Goal: Task Accomplishment & Management: Manage account settings

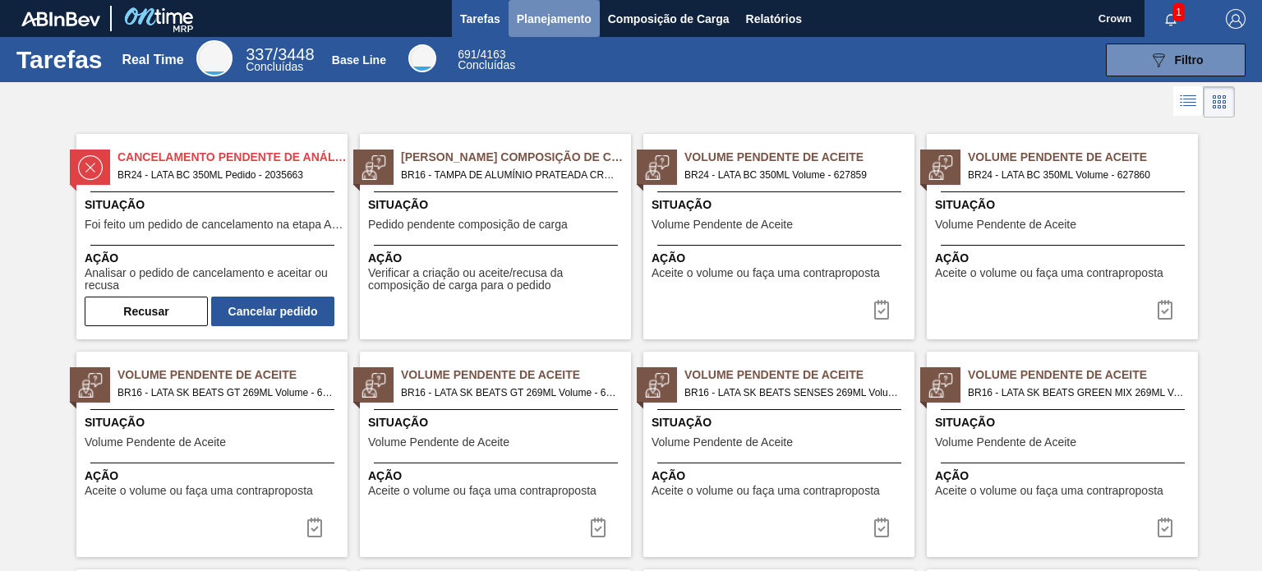
click at [522, 12] on span "Planejamento" at bounding box center [554, 19] width 75 height 20
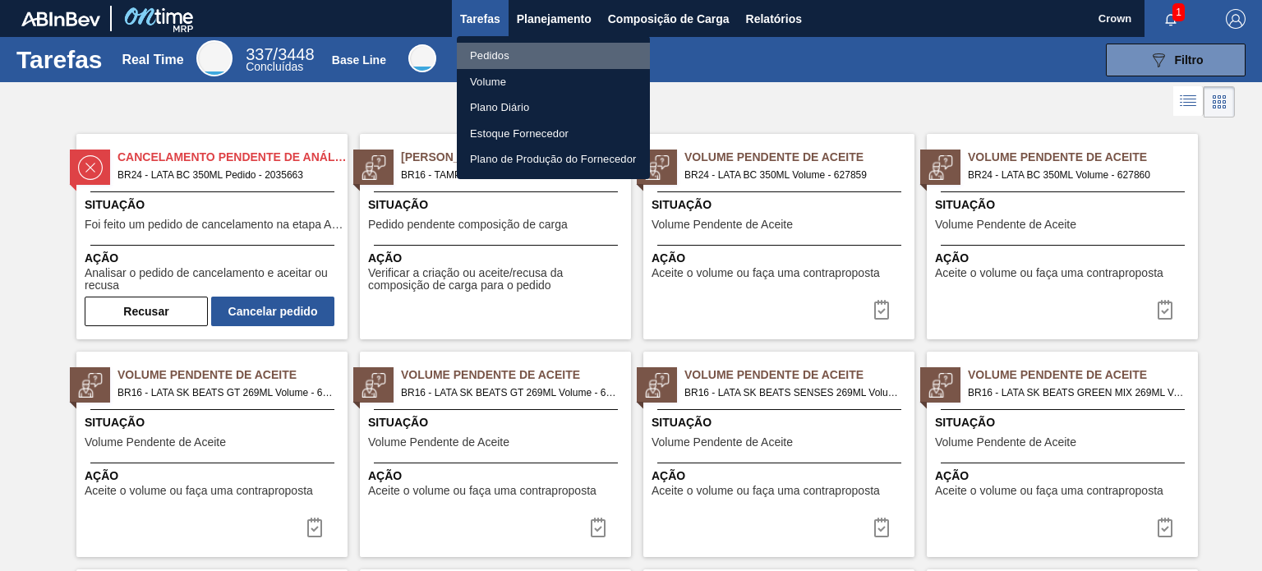
click at [552, 52] on li "Pedidos" at bounding box center [553, 56] width 193 height 26
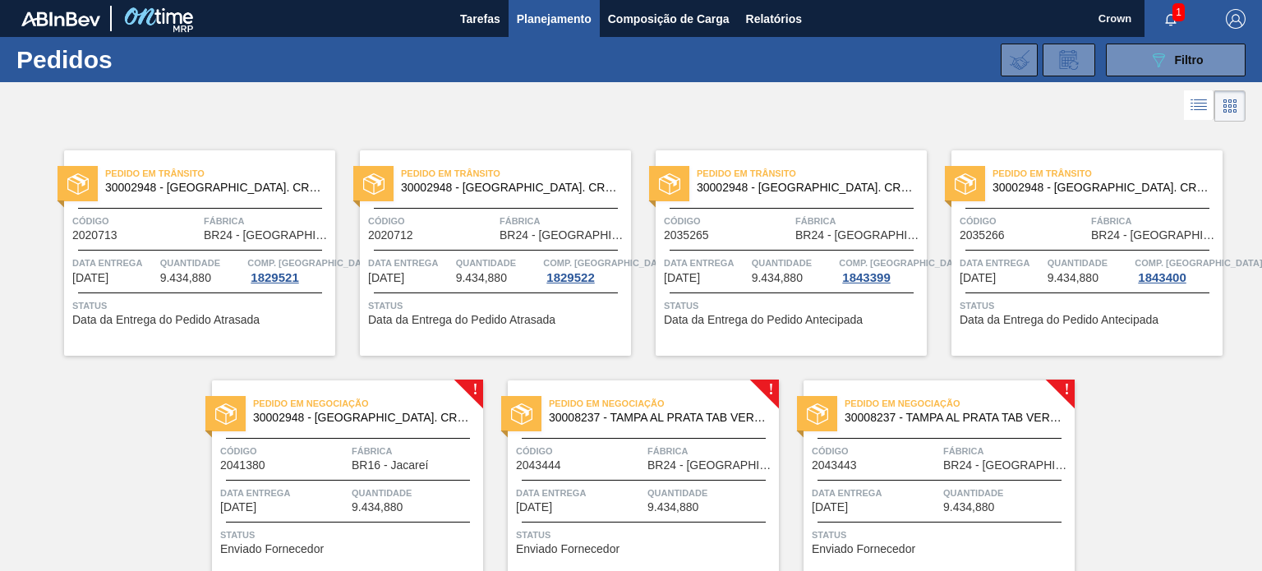
click at [332, 448] on span "Código" at bounding box center [283, 451] width 127 height 16
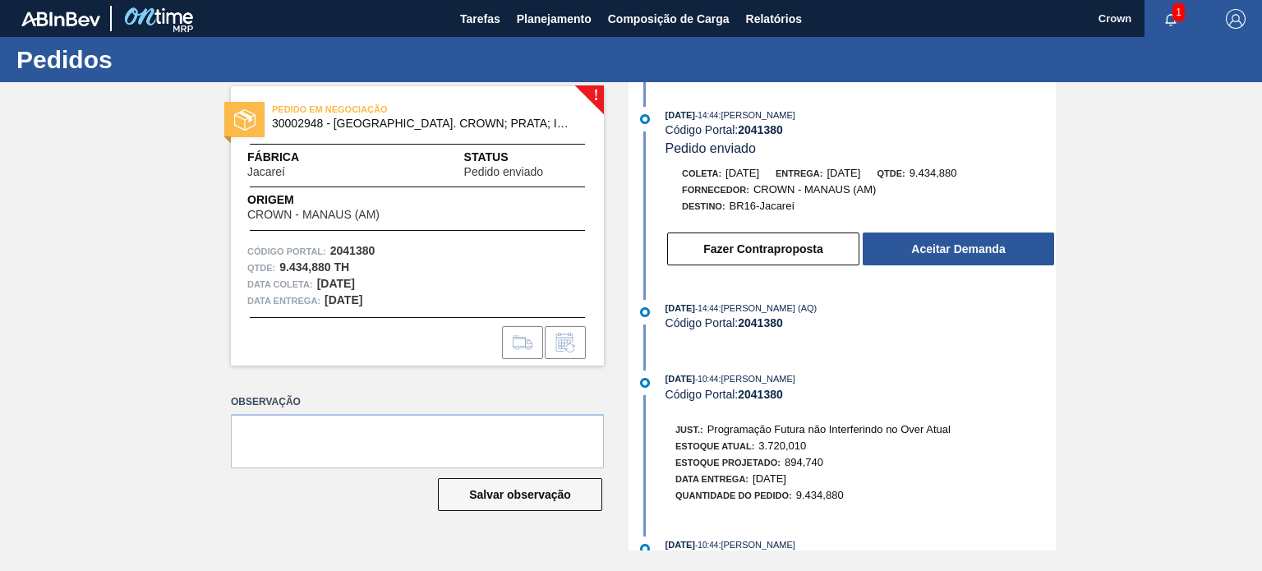
scroll to position [62, 0]
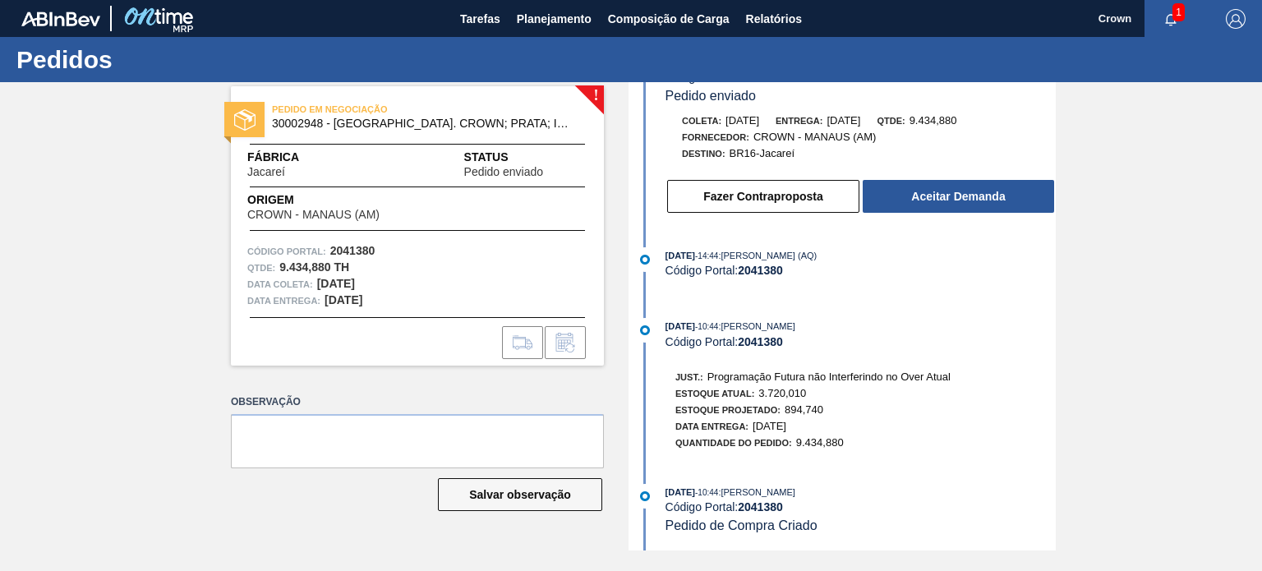
click at [865, 450] on div "Quantidade do Pedido: 9.434,880" at bounding box center [813, 443] width 275 height 16
drag, startPoint x: 857, startPoint y: 429, endPoint x: 612, endPoint y: 315, distance: 270.3
click at [612, 315] on div "! PEDIDO EM NEGOCIAÇÃO 30002948 - TAMPA AL. CROWN; PRATA; ISE Fábrica Jacareí S…" at bounding box center [631, 316] width 1262 height 468
click at [831, 418] on div "Data Entrega: [DATE]" at bounding box center [813, 426] width 275 height 16
click at [853, 435] on div "Quantidade do Pedido: 9.434,880" at bounding box center [813, 443] width 275 height 16
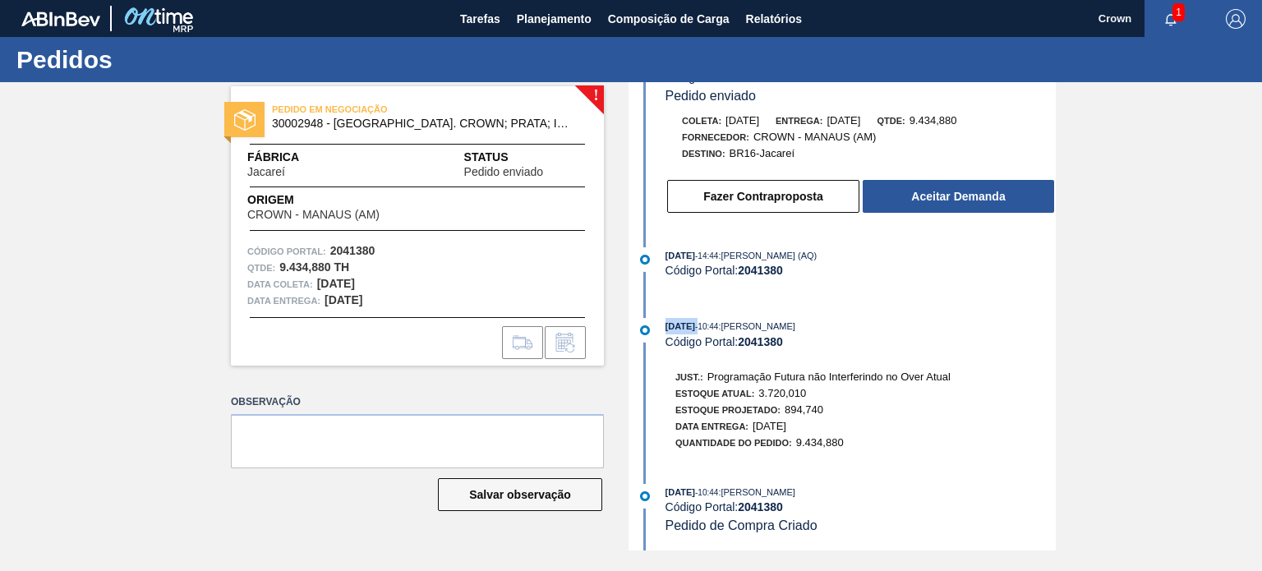
drag, startPoint x: 663, startPoint y: 321, endPoint x: 713, endPoint y: 321, distance: 49.3
click at [713, 321] on div "[DATE] 10:44 : [PERSON_NAME] Código Portal: 2041380" at bounding box center [844, 333] width 423 height 30
click at [953, 293] on div "[DATE] 14:44 : [PERSON_NAME] Código Portal: 2041380 Pedido enviado Coleta: [DAT…" at bounding box center [844, 264] width 423 height 468
click at [799, 193] on button "Fazer Contraproposta" at bounding box center [763, 196] width 192 height 33
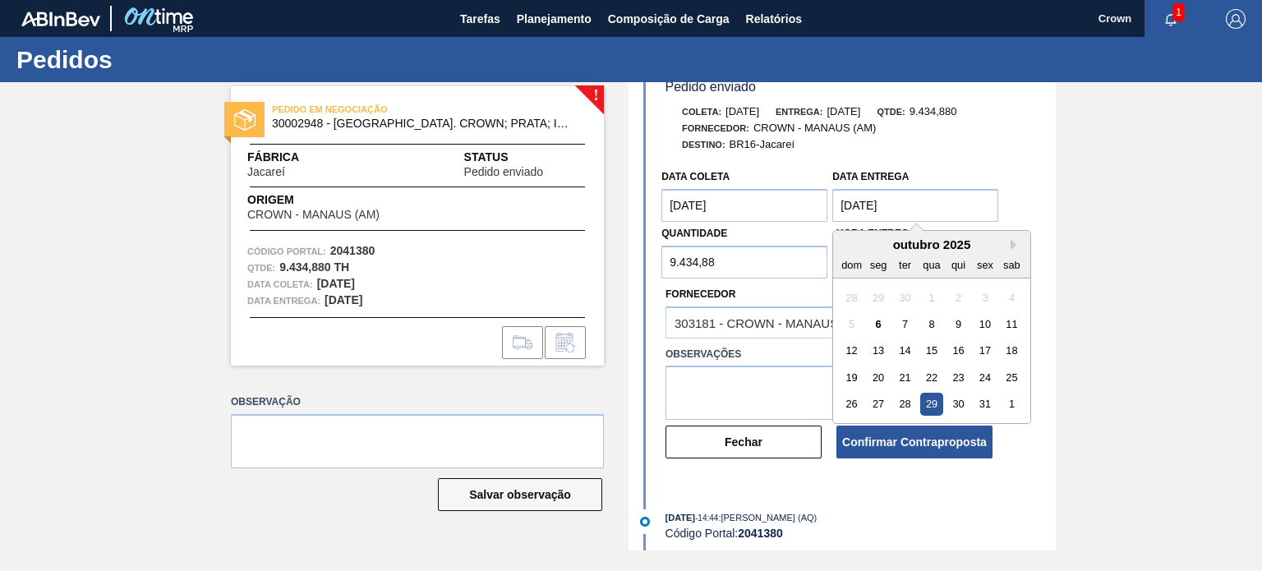
click at [881, 208] on Entrega "[DATE]" at bounding box center [916, 205] width 166 height 33
click at [1017, 249] on button "Next Month" at bounding box center [1017, 245] width 12 height 12
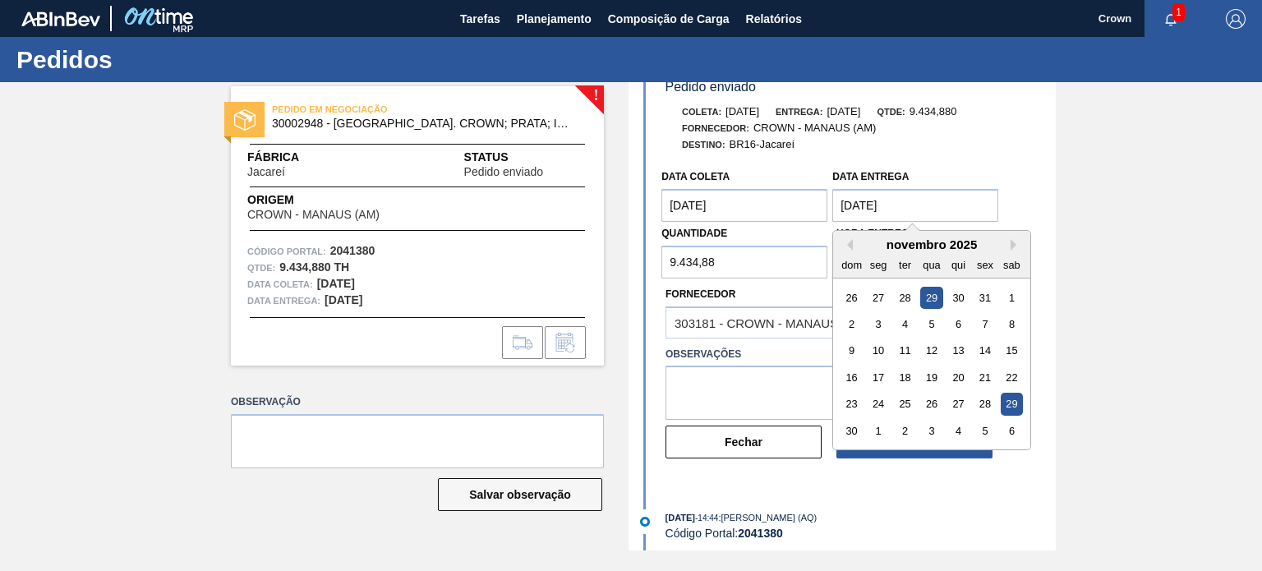
click at [838, 168] on div "Data Entrega [DATE] Previous Month Next Month [DATE] dom seg ter qua qui sex sa…" at bounding box center [916, 193] width 166 height 57
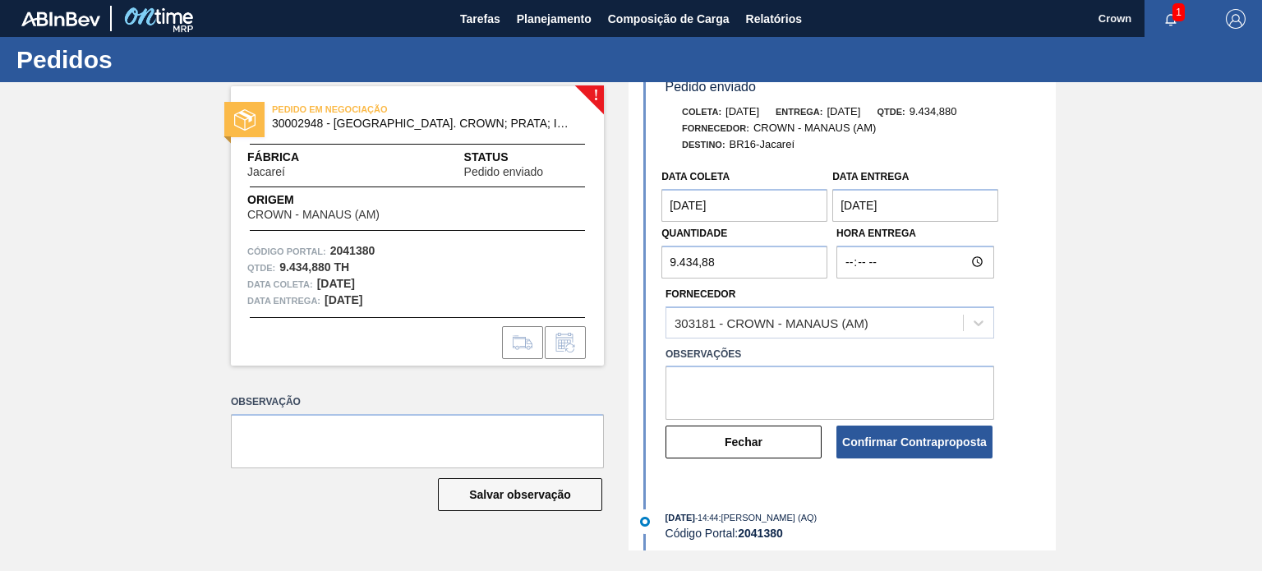
click at [863, 203] on Entrega "[DATE]" at bounding box center [916, 205] width 166 height 33
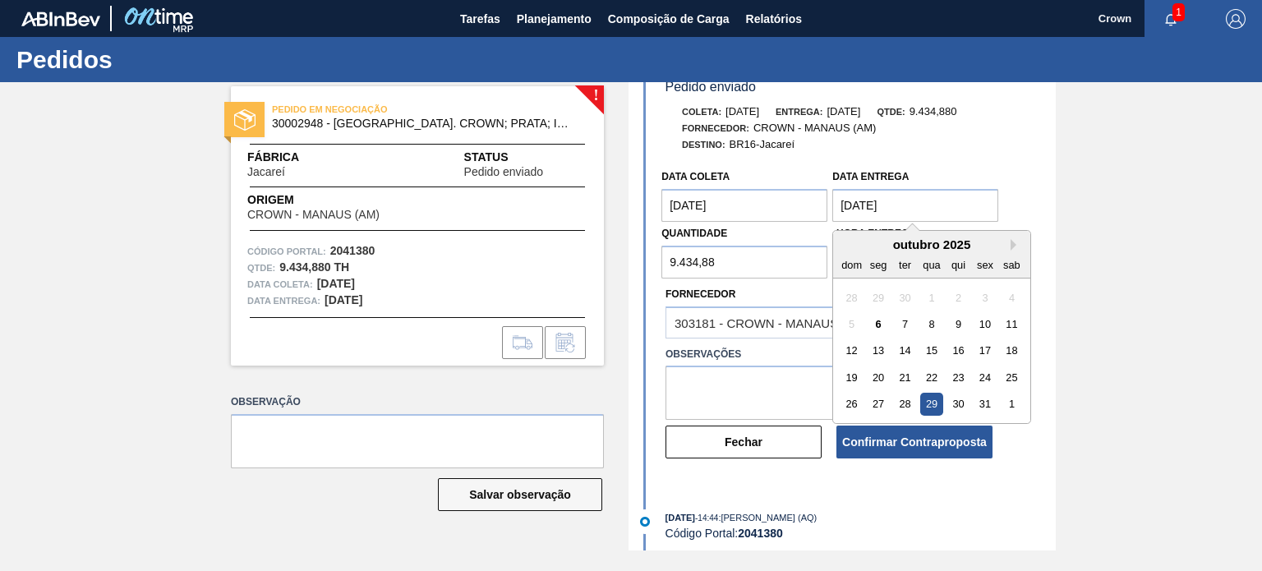
click at [863, 203] on Entrega "[DATE]" at bounding box center [916, 205] width 166 height 33
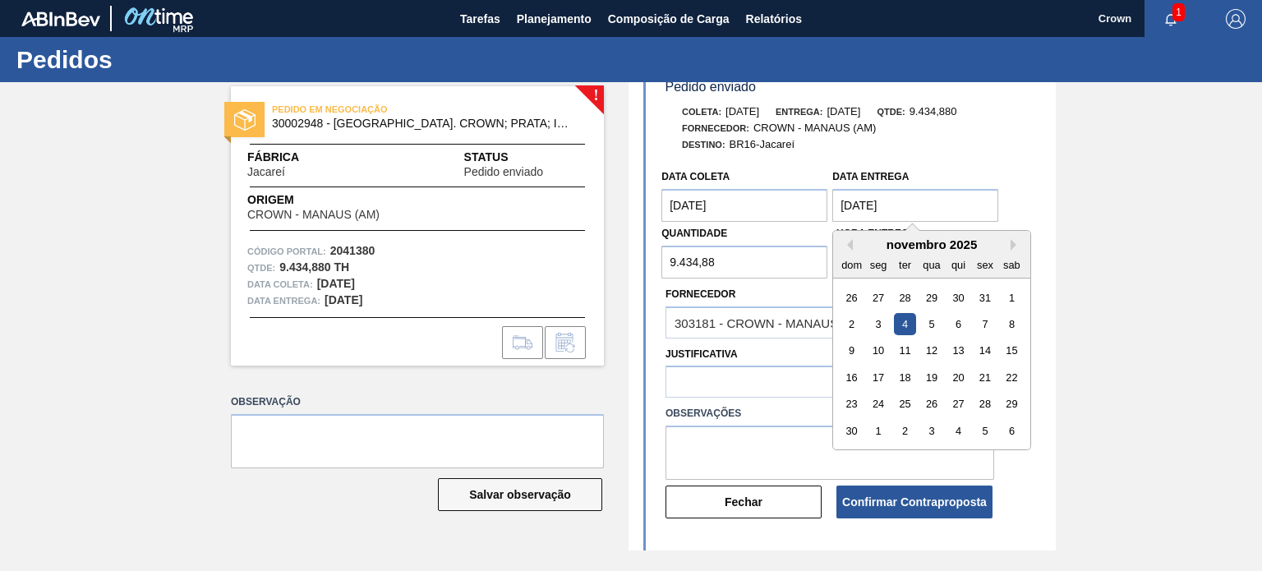
type Entrega "[DATE]"
click at [902, 332] on div "4" at bounding box center [905, 324] width 22 height 22
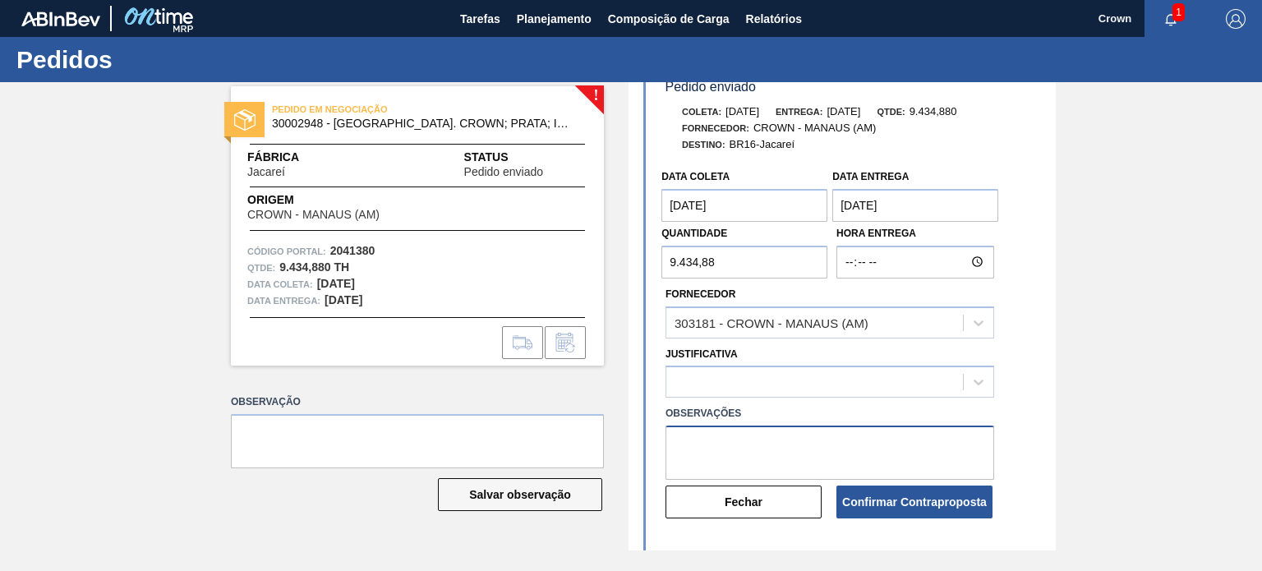
click at [779, 434] on textarea at bounding box center [830, 453] width 329 height 54
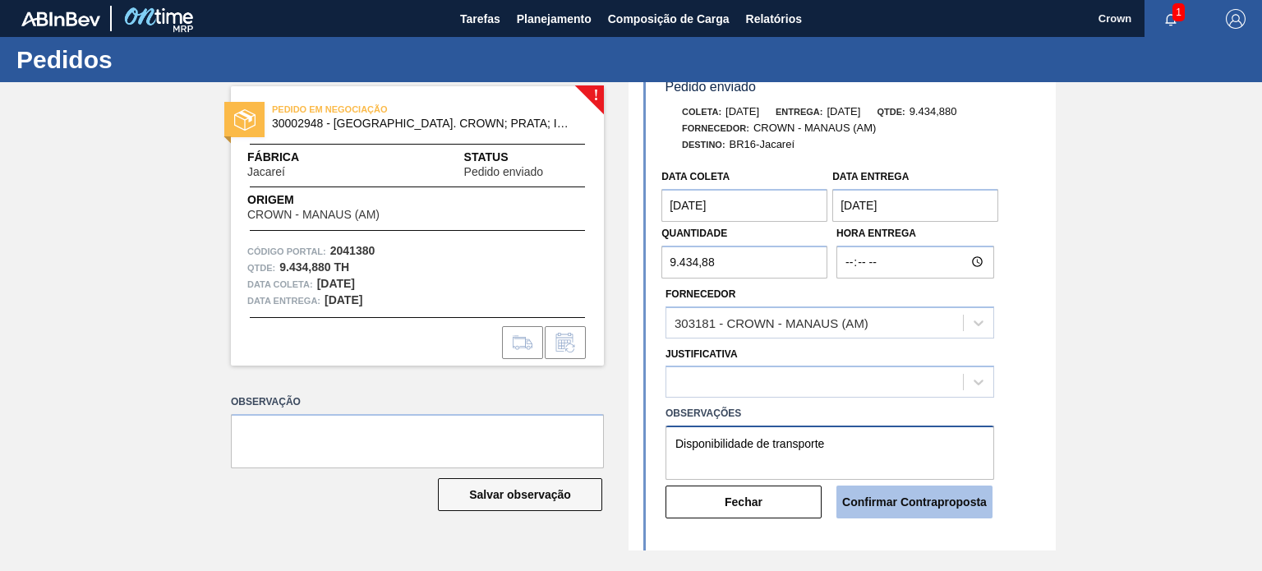
type textarea "Disponibilidade de transporte"
click at [963, 504] on button "Confirmar Contraproposta" at bounding box center [915, 502] width 156 height 33
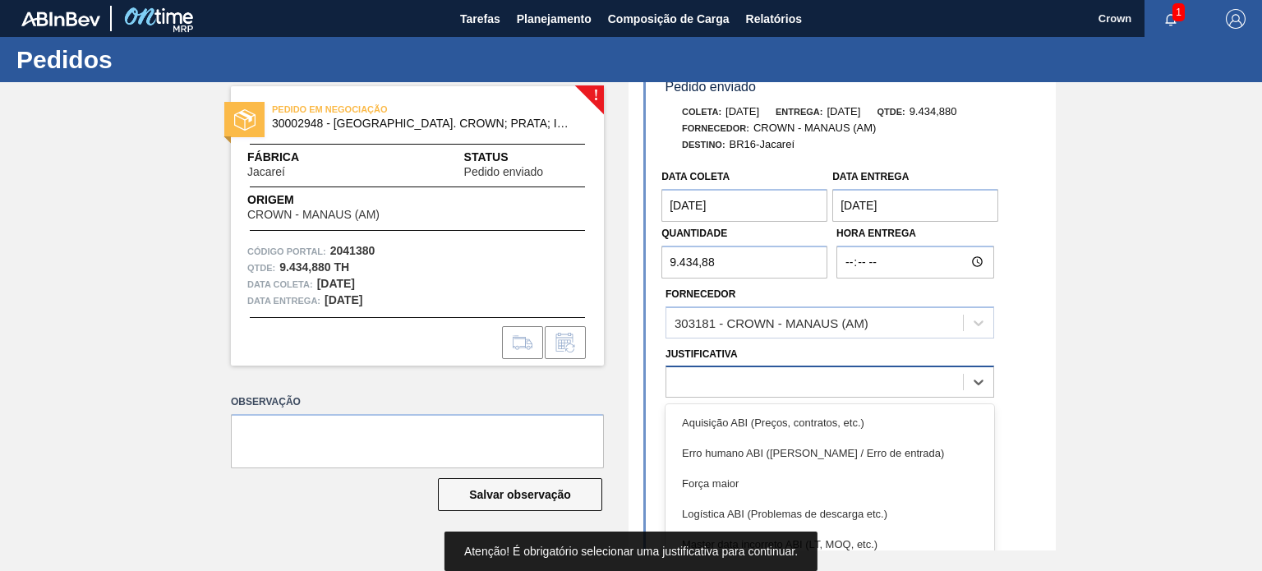
click at [800, 389] on div at bounding box center [815, 383] width 297 height 24
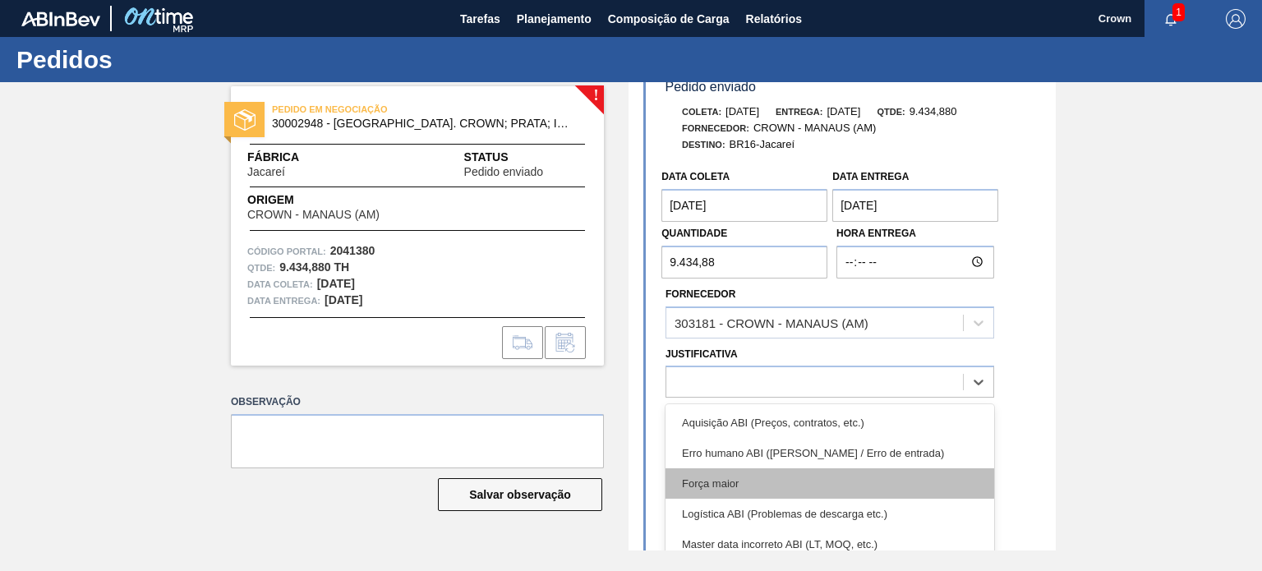
scroll to position [82, 0]
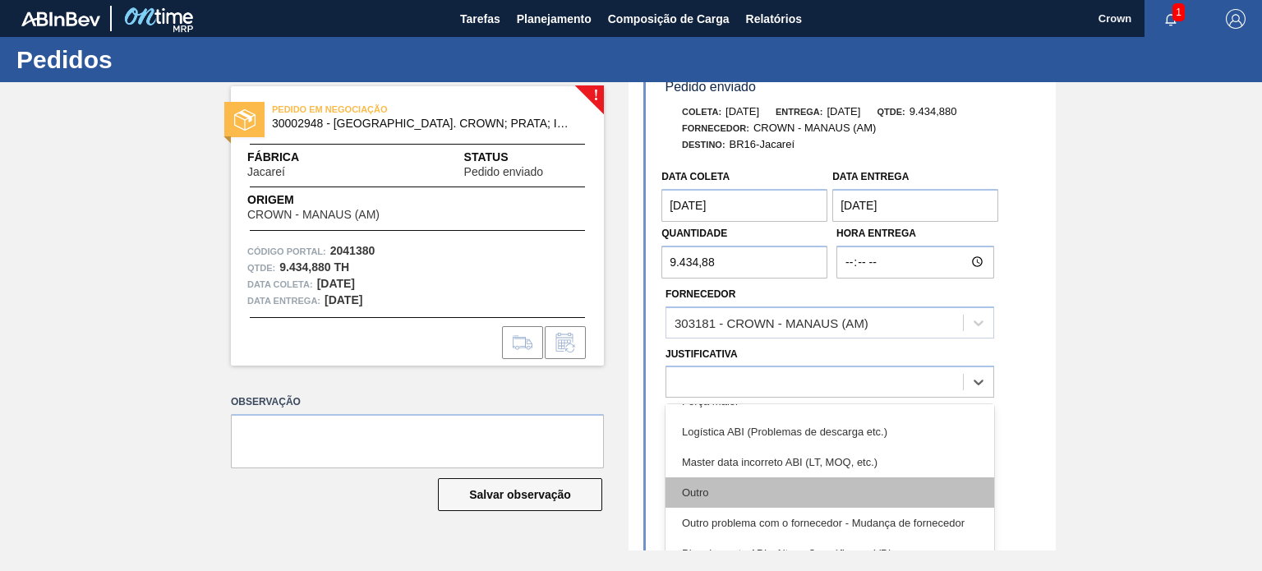
click at [811, 482] on div "Outro" at bounding box center [830, 493] width 329 height 30
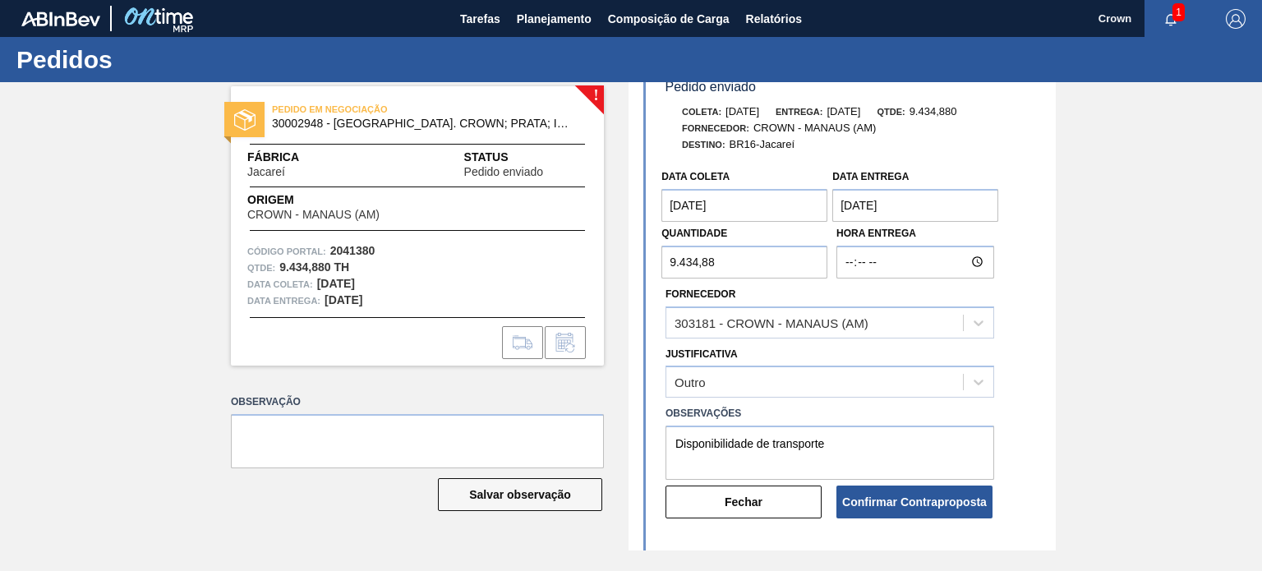
click at [937, 513] on button "Confirmar Contraproposta" at bounding box center [915, 502] width 156 height 33
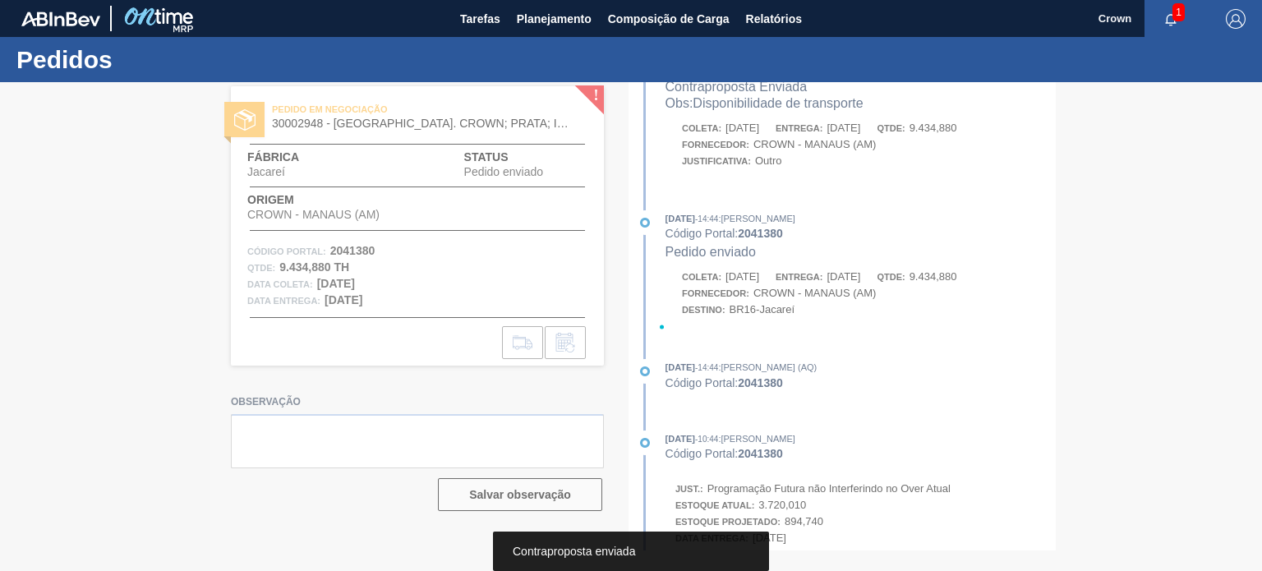
scroll to position [186, 0]
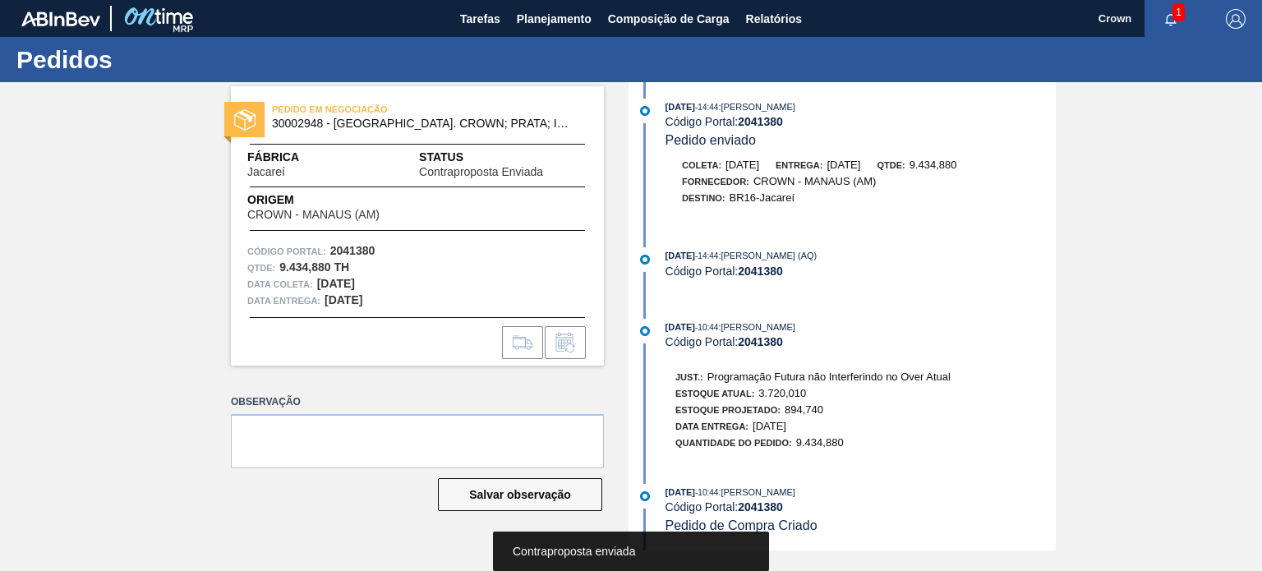
click at [842, 229] on div "[DATE] 07:45 : Crown Código Portal: 2041380 Contraproposta Enviada Obs: Disponi…" at bounding box center [844, 143] width 423 height 468
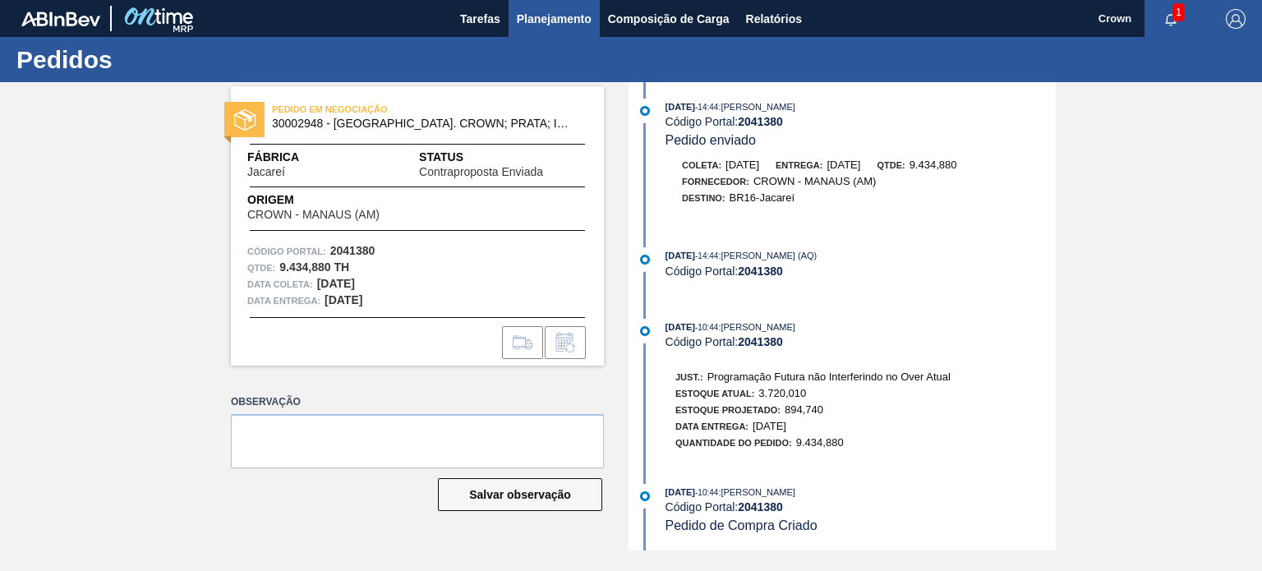
click at [581, 14] on span "Planejamento" at bounding box center [554, 19] width 75 height 20
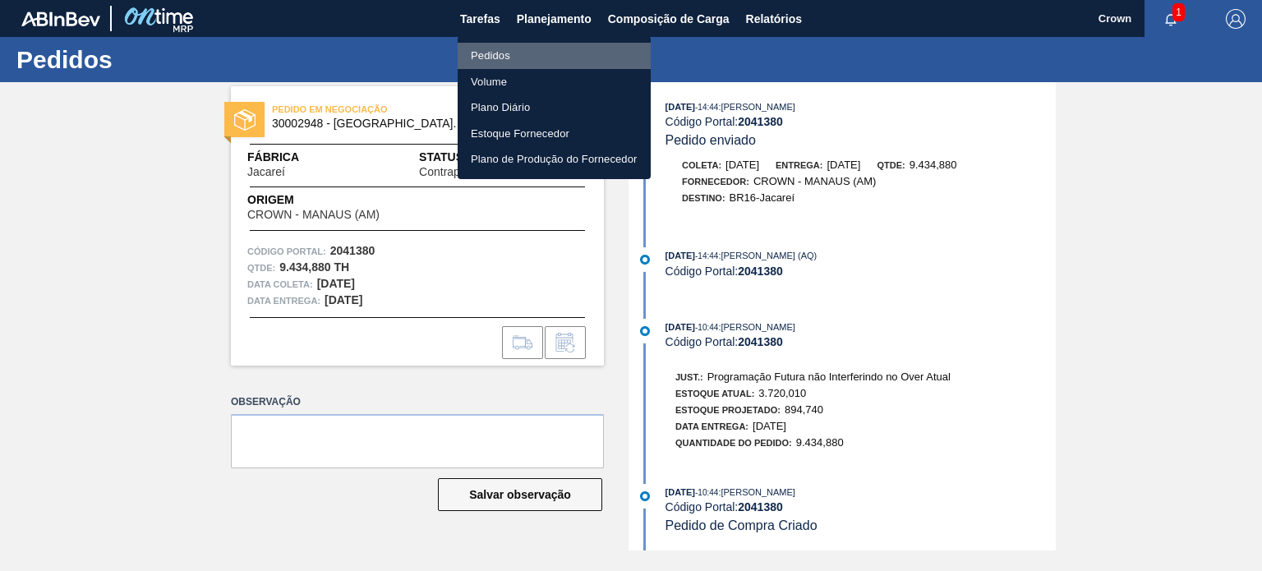
click at [570, 54] on li "Pedidos" at bounding box center [554, 56] width 193 height 26
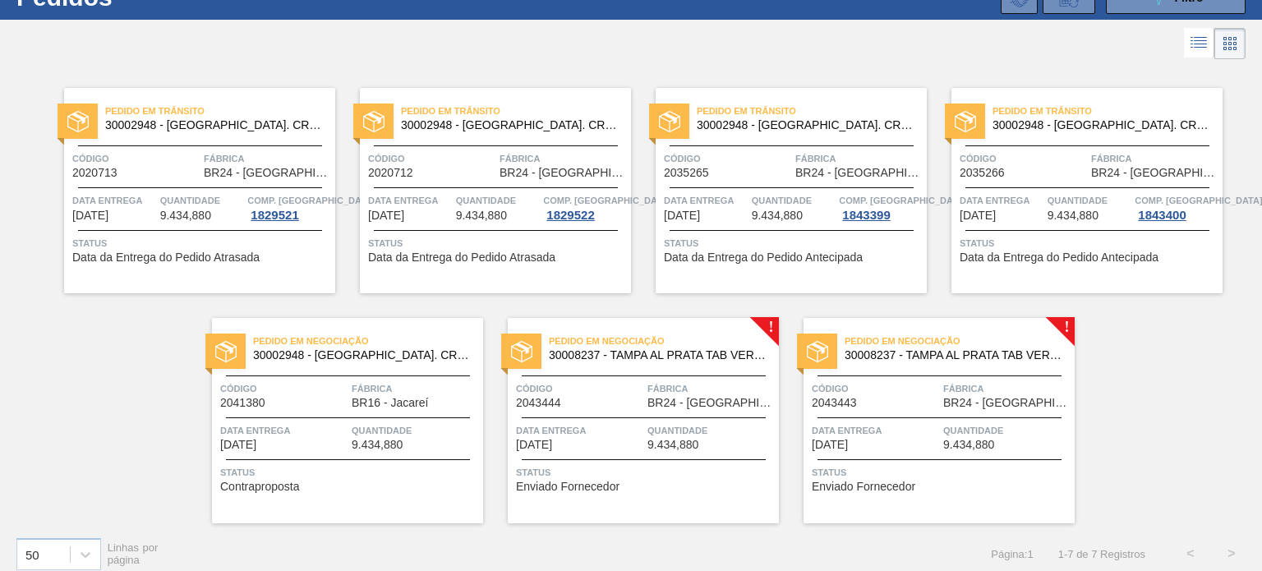
scroll to position [75, 0]
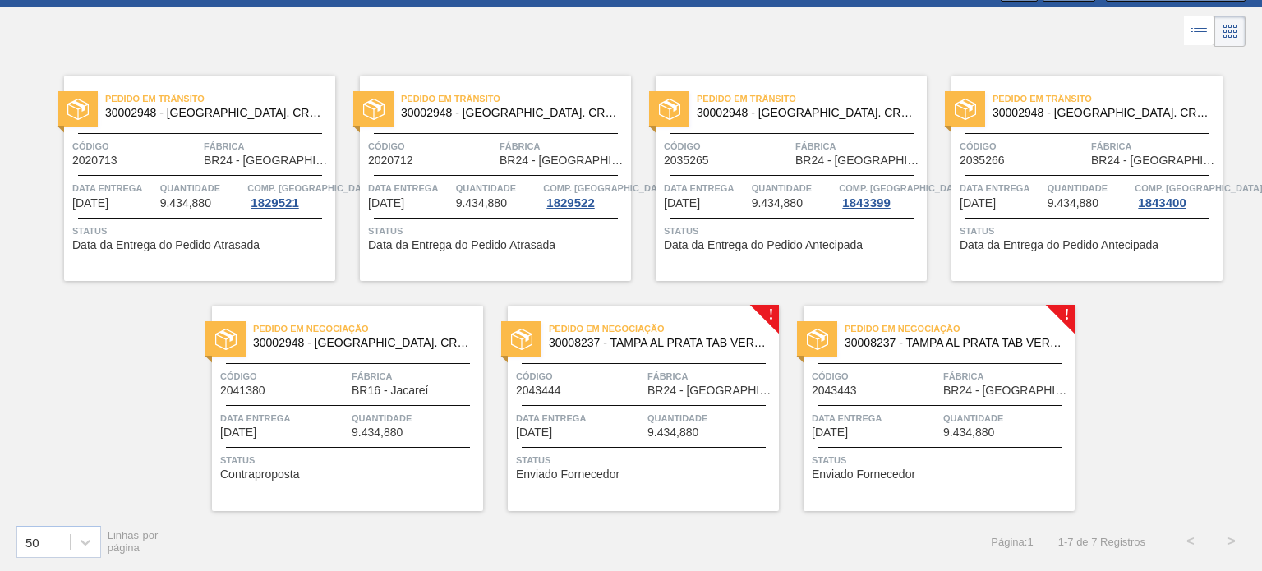
click at [627, 414] on span "Data Entrega" at bounding box center [579, 418] width 127 height 16
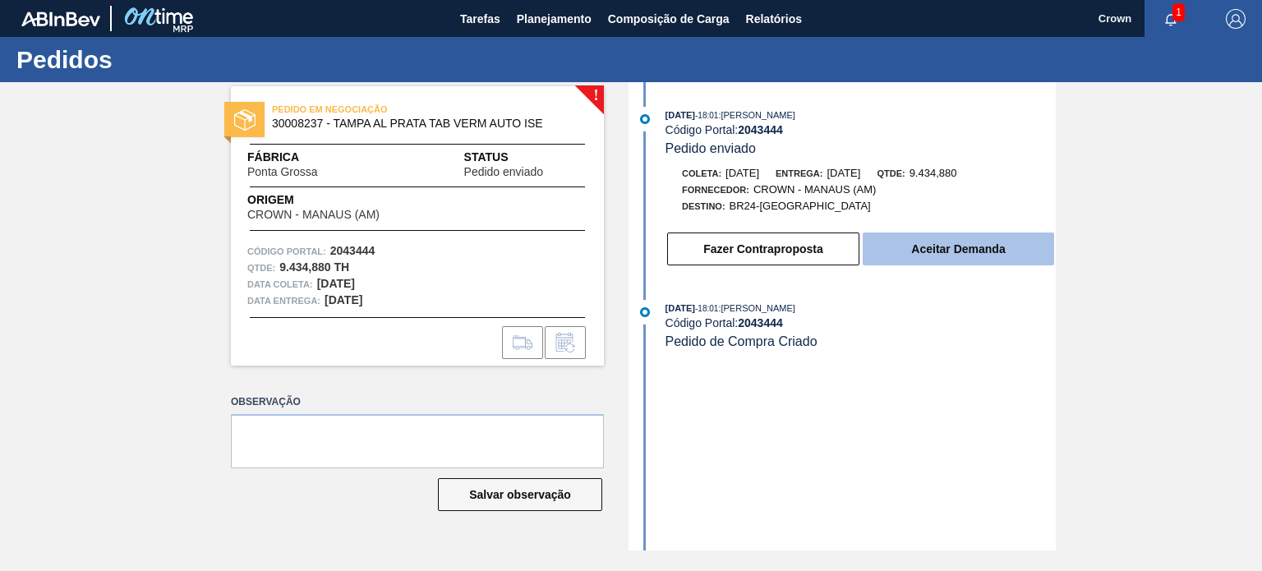
click at [919, 249] on button "Aceitar Demanda" at bounding box center [959, 249] width 192 height 33
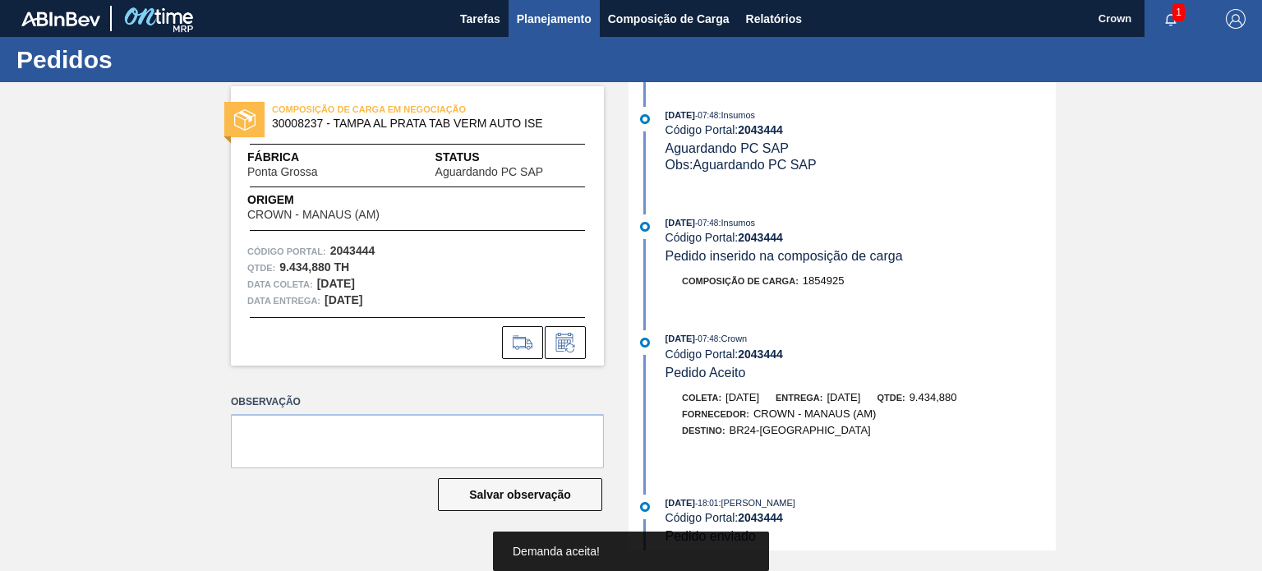
click at [552, 5] on button "Planejamento" at bounding box center [554, 18] width 91 height 37
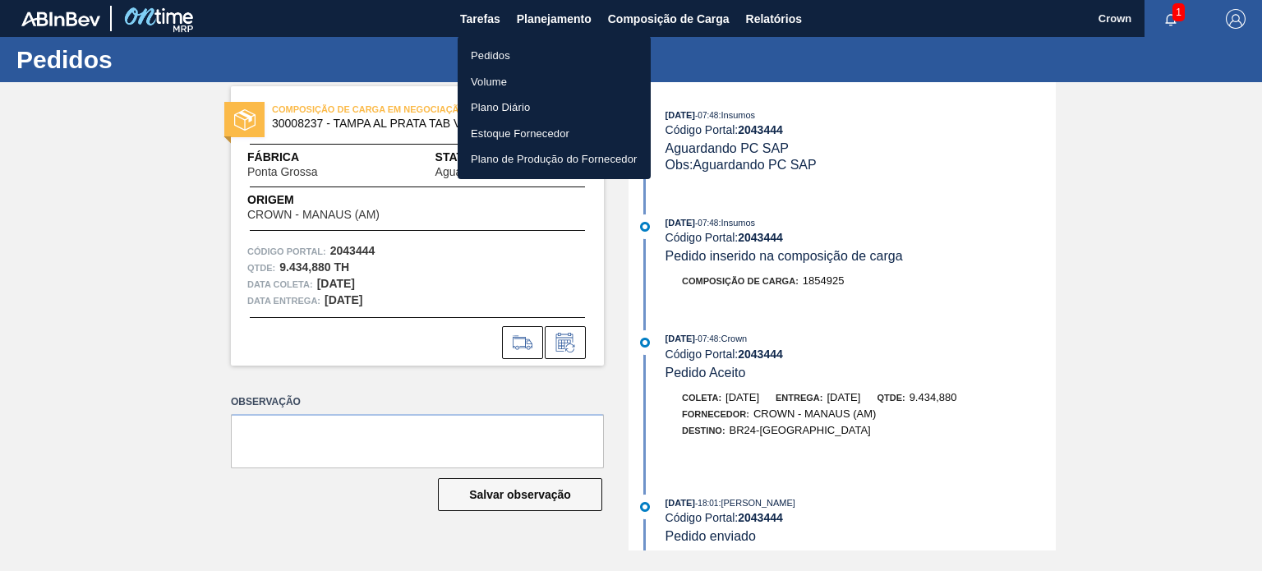
click at [556, 58] on li "Pedidos" at bounding box center [554, 56] width 193 height 26
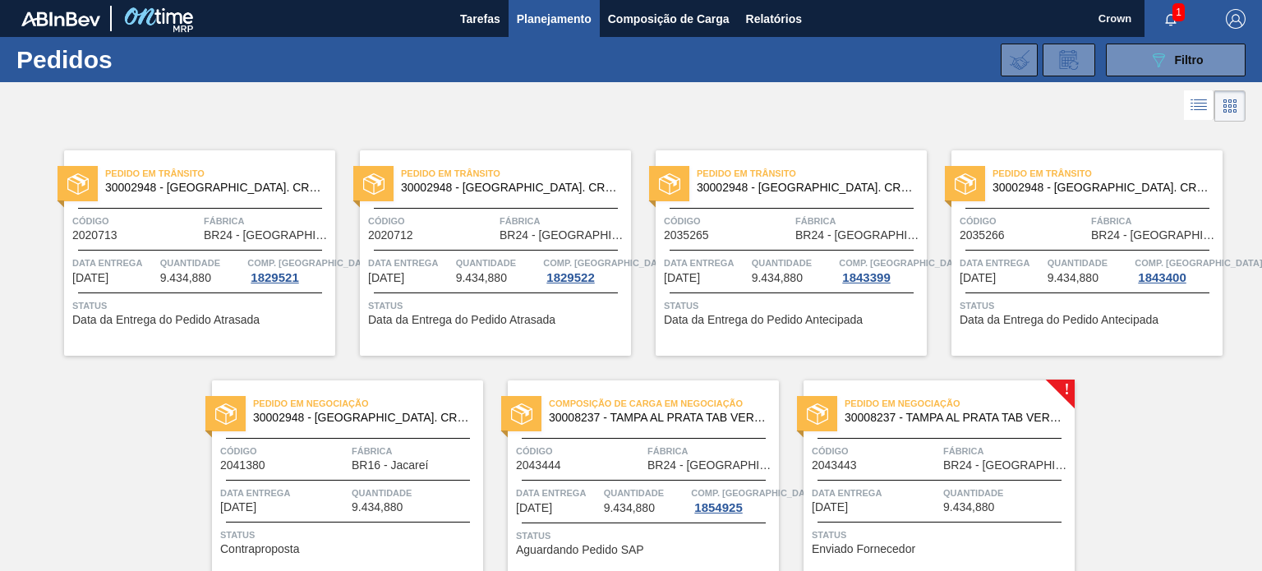
click at [898, 414] on span "30008237 - TAMPA AL PRATA TAB VERM AUTO ISE" at bounding box center [953, 418] width 217 height 12
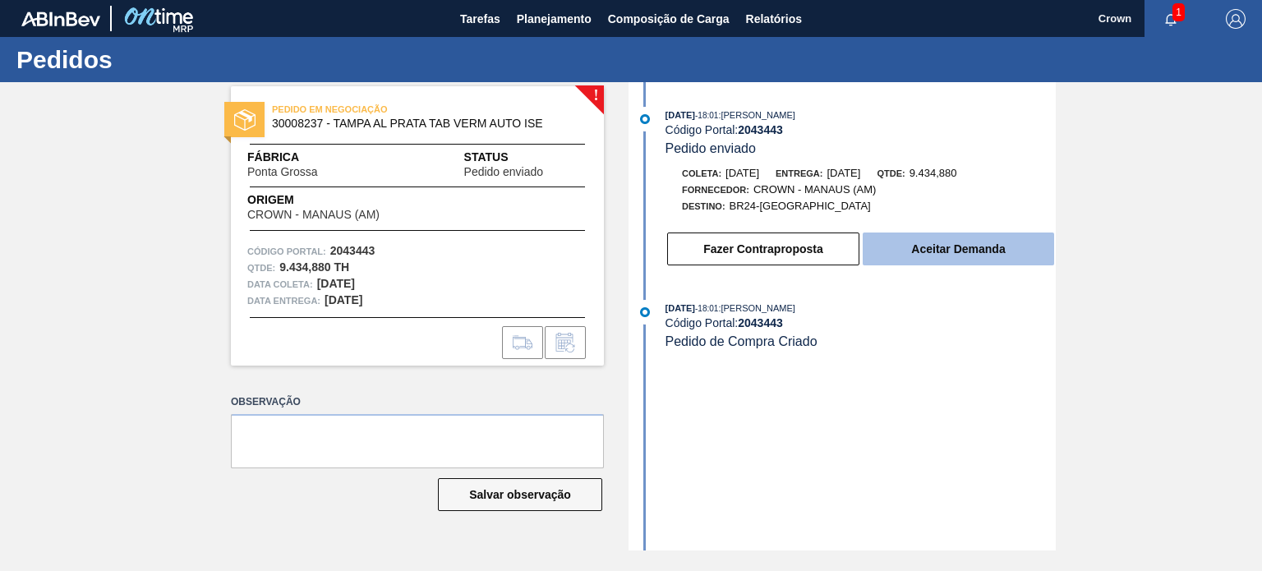
click at [940, 249] on button "Aceitar Demanda" at bounding box center [959, 249] width 192 height 33
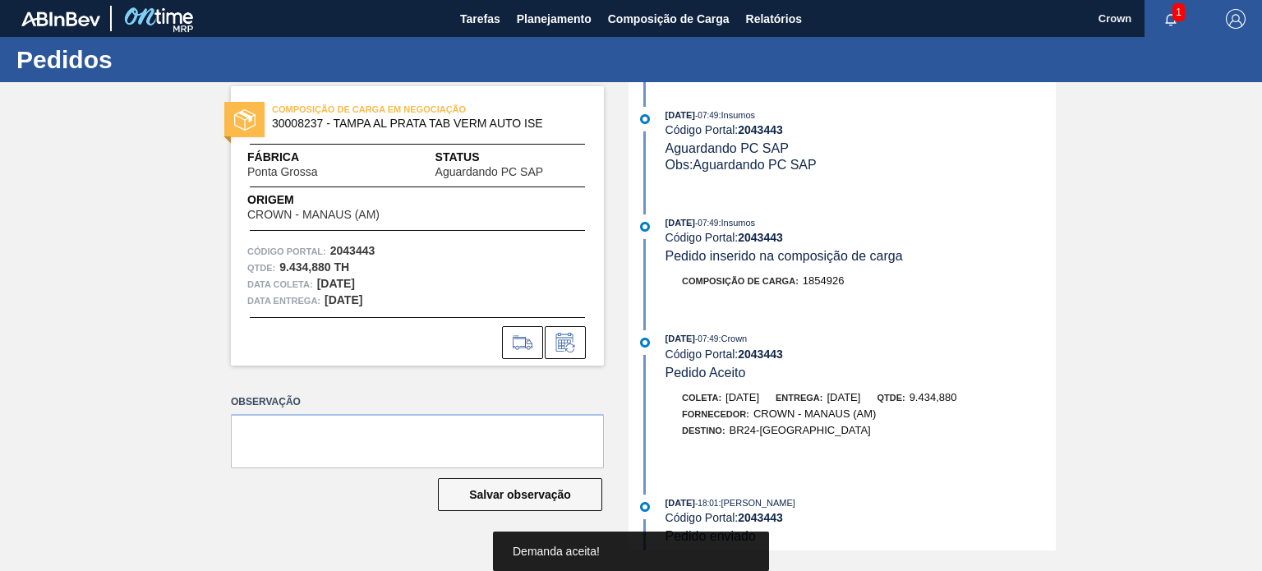
click at [194, 228] on div "COMPOSIÇÃO DE CARGA EM NEGOCIAÇÃO 30008237 - TAMPA AL PRATA TAB VERM AUTO ISE F…" at bounding box center [631, 316] width 1262 height 468
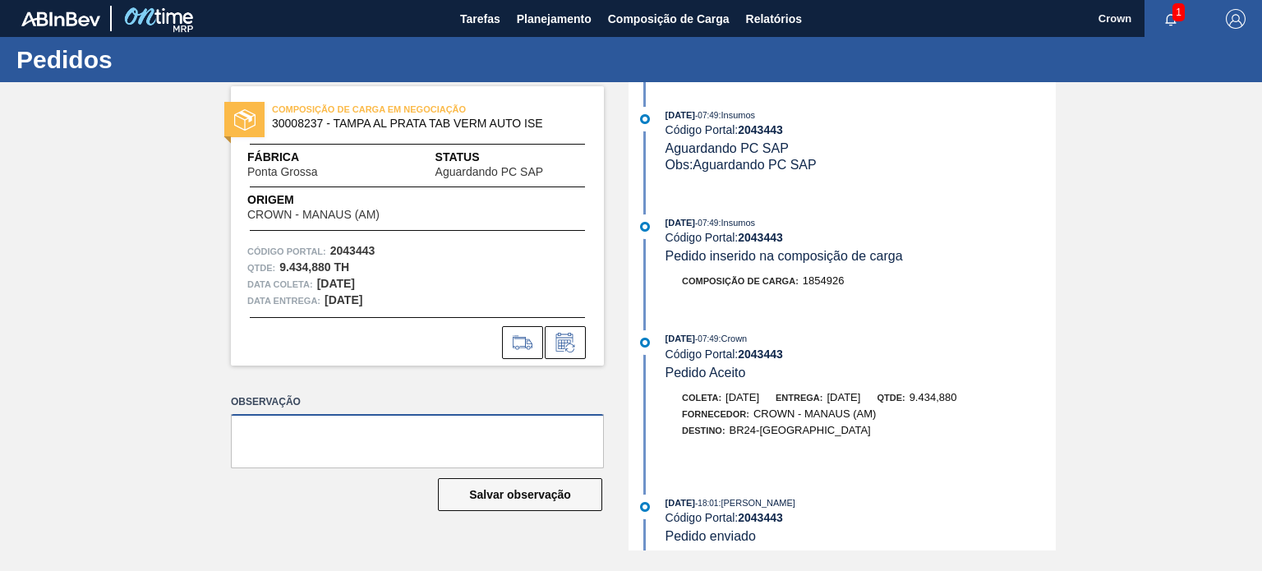
click at [596, 414] on textarea at bounding box center [417, 441] width 373 height 54
click at [630, 270] on div "[DATE] 07:49 : Insumos Código Portal: 2043443 Aguardando PC SAP Obs: Aguardando…" at bounding box center [842, 316] width 427 height 468
click at [1108, 260] on div "COMPOSIÇÃO DE CARGA EM NEGOCIAÇÃO 30008237 - TAMPA AL PRATA TAB VERM AUTO ISE F…" at bounding box center [631, 316] width 1262 height 468
click at [1131, 252] on div "COMPOSIÇÃO DE CARGA EM NEGOCIAÇÃO 30008237 - TAMPA AL PRATA TAB VERM AUTO ISE F…" at bounding box center [631, 316] width 1262 height 468
